Goal: Information Seeking & Learning: Understand process/instructions

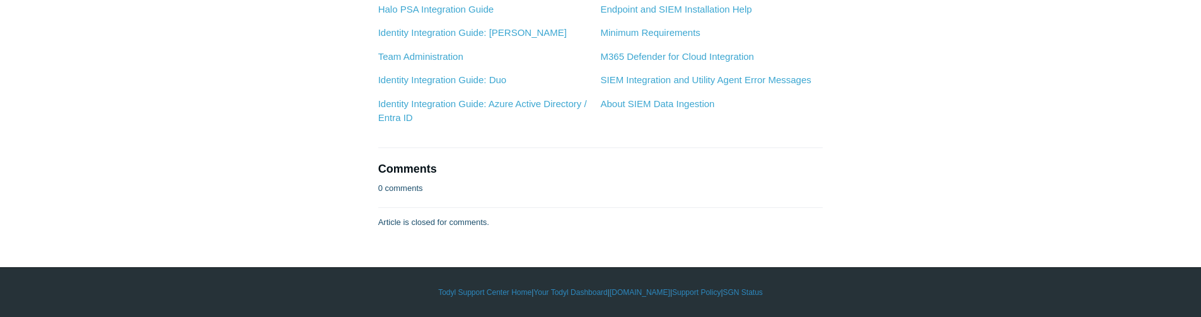
scroll to position [1556, 0]
